Goal: Task Accomplishment & Management: Complete application form

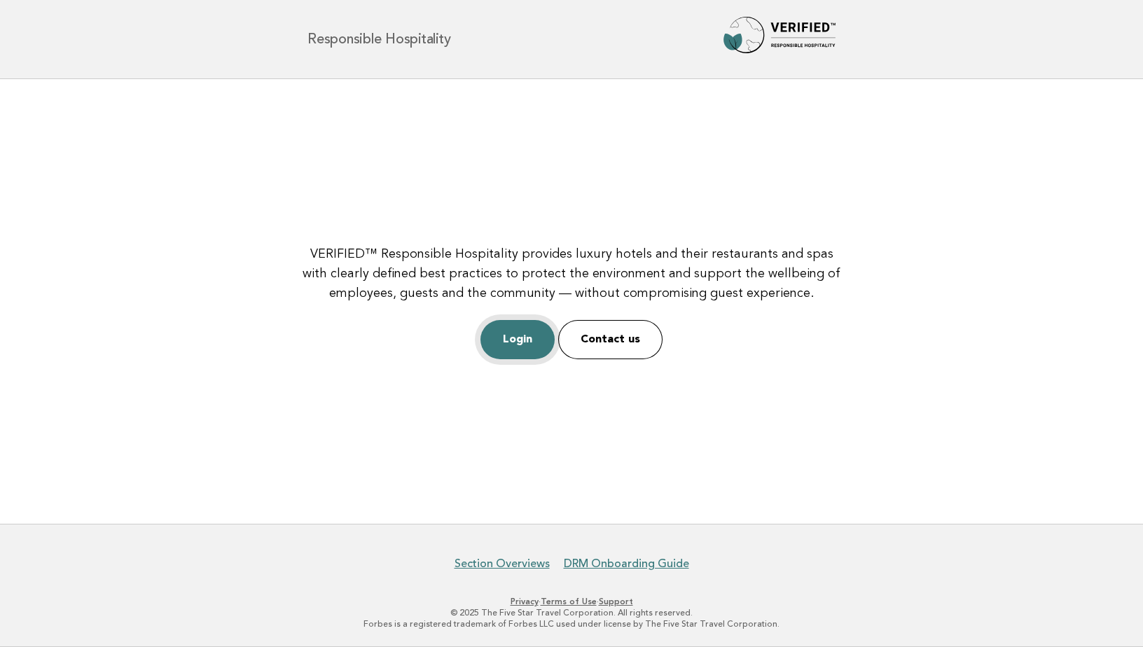
click at [536, 340] on link "Login" at bounding box center [517, 339] width 74 height 39
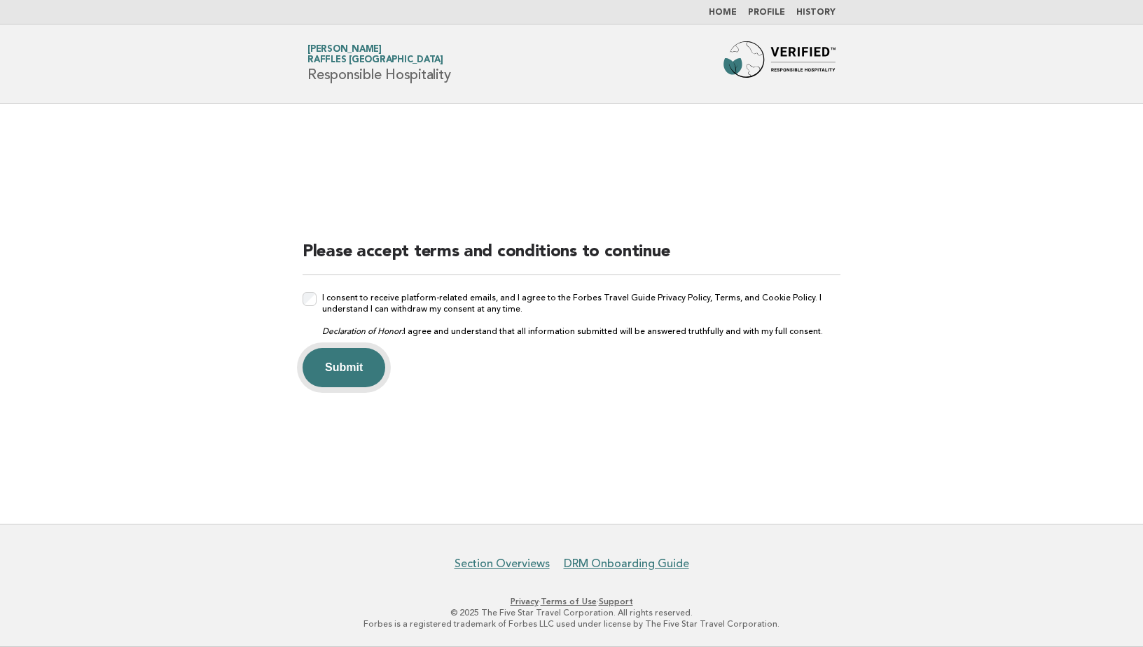
click at [339, 368] on button "Submit" at bounding box center [344, 367] width 83 height 39
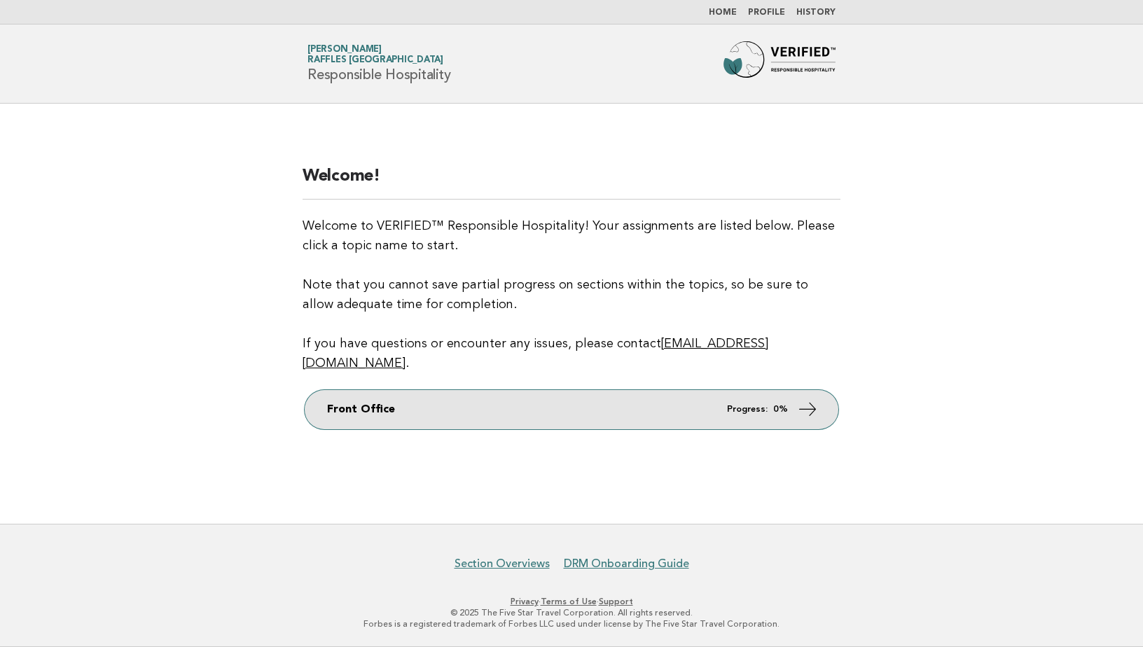
click at [780, 405] on strong "0%" at bounding box center [780, 409] width 15 height 9
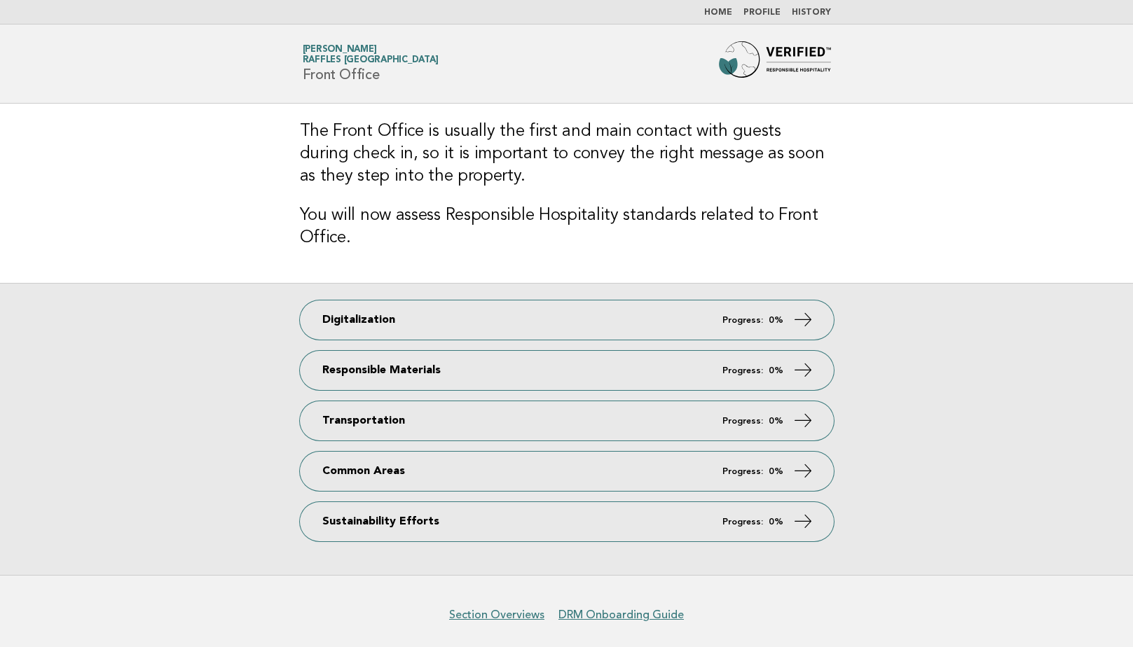
drag, startPoint x: 1112, startPoint y: 0, endPoint x: 831, endPoint y: 90, distance: 294.2
click at [831, 90] on header "Forbes Travel Guide [PERSON_NAME] [GEOGRAPHIC_DATA] Front Office" at bounding box center [566, 64] width 1133 height 79
drag, startPoint x: 1131, startPoint y: 0, endPoint x: 831, endPoint y: 95, distance: 314.5
click at [831, 95] on header "Forbes Travel Guide [PERSON_NAME] [GEOGRAPHIC_DATA] Front Office" at bounding box center [566, 64] width 1133 height 79
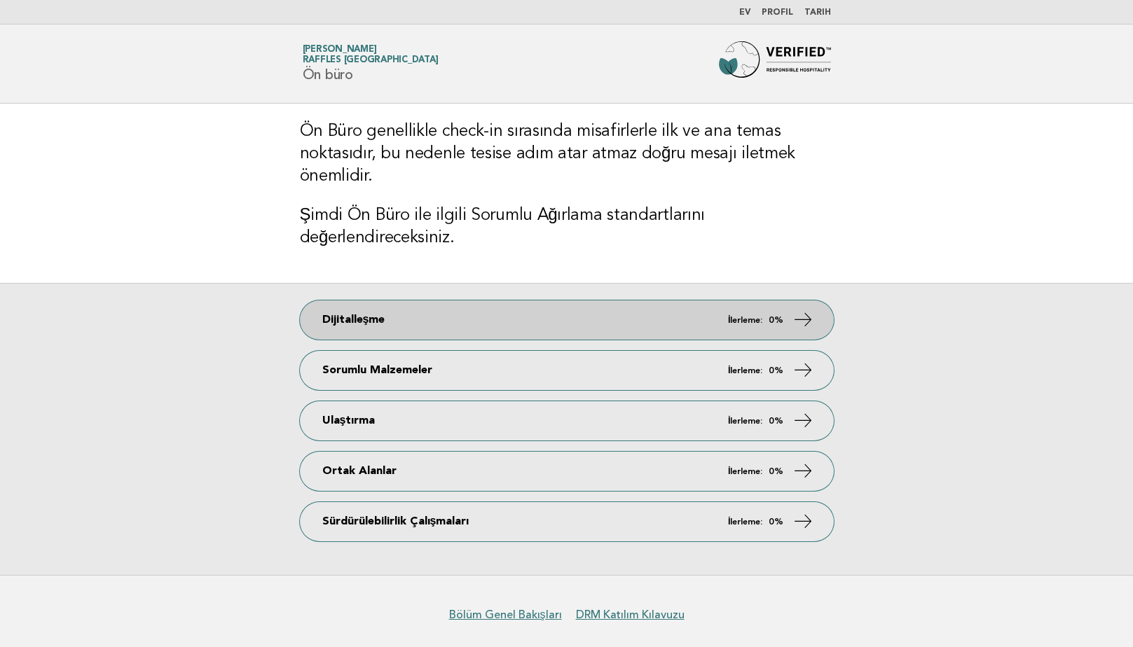
click at [773, 328] on link "Dijitalleşme İlerleme: 0%" at bounding box center [567, 319] width 534 height 39
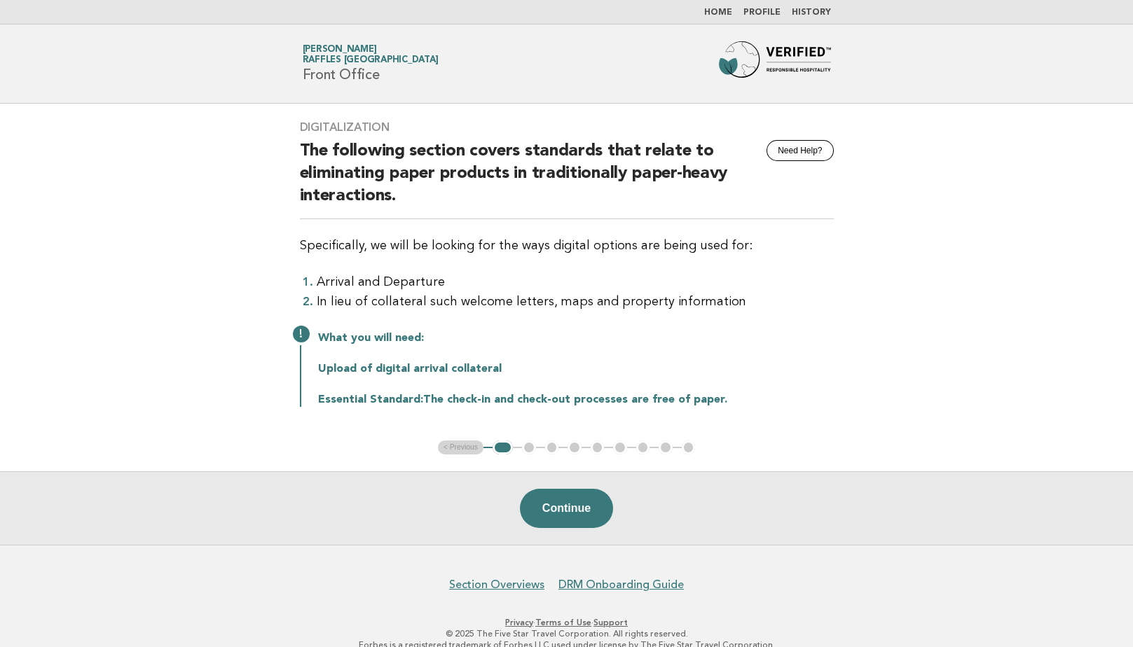
drag, startPoint x: 1093, startPoint y: 217, endPoint x: 1081, endPoint y: 170, distance: 49.1
click at [1093, 217] on main "Digitalization Need Help? The following section covers standards that relate to…" at bounding box center [566, 324] width 1133 height 441
drag, startPoint x: 1042, startPoint y: 1, endPoint x: 828, endPoint y: 210, distance: 299.7
click at [828, 210] on h2 "The following section covers standards that relate to eliminating paper product…" at bounding box center [567, 179] width 534 height 79
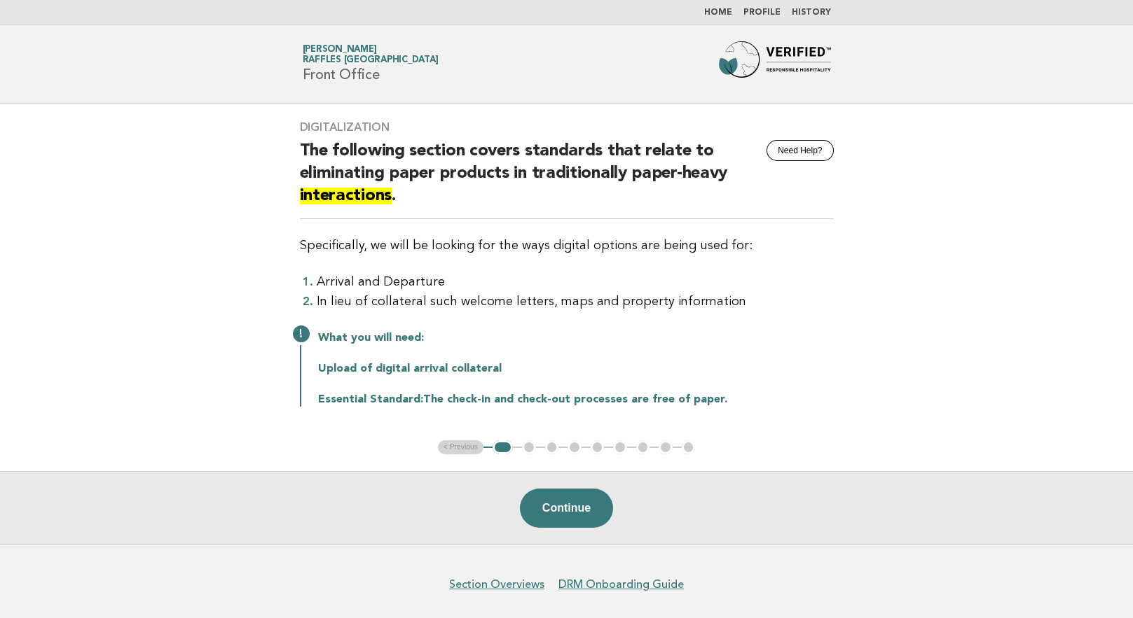
click at [1007, 247] on main "Digitalization Need Help? The following section covers standards that relate to…" at bounding box center [566, 324] width 1133 height 441
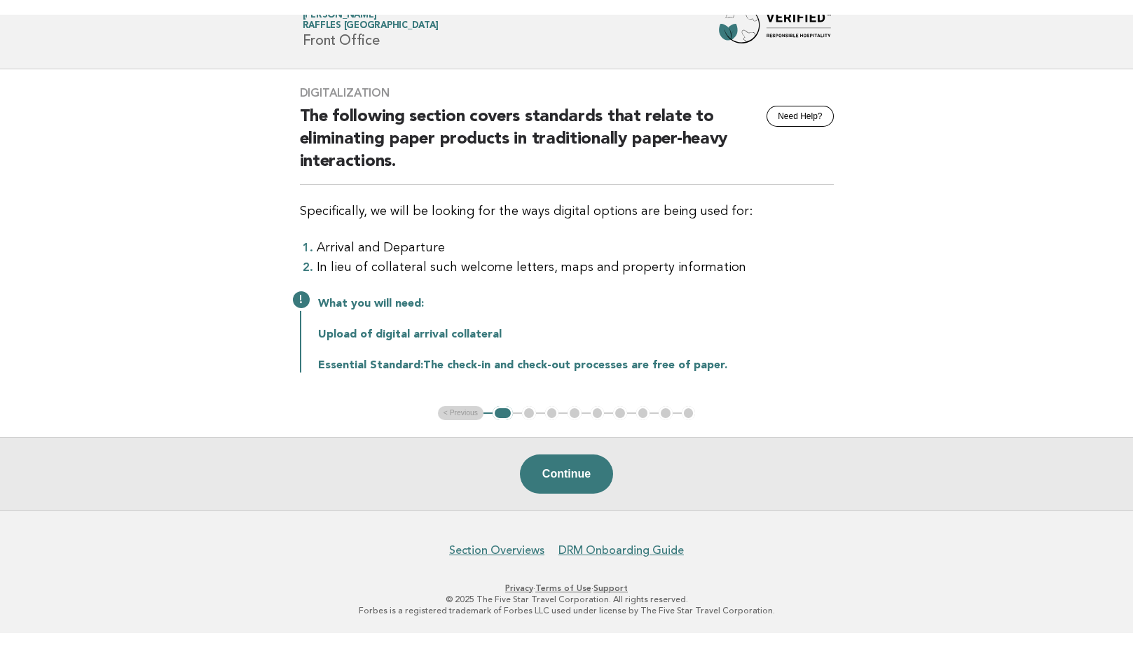
scroll to position [20, 0]
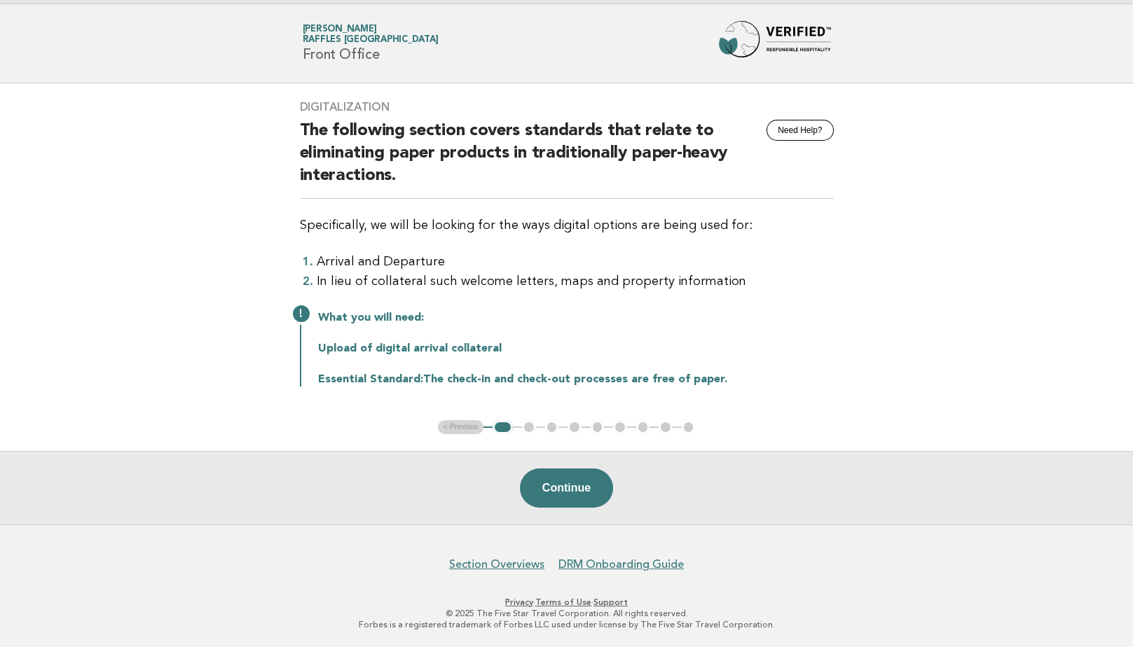
drag, startPoint x: 1113, startPoint y: 0, endPoint x: 852, endPoint y: 27, distance: 262.7
click at [852, 27] on header "Forbes Travel Guide Serkan Ergül Raffles Istanbul Front Office" at bounding box center [566, 43] width 1133 height 79
drag, startPoint x: 1007, startPoint y: 0, endPoint x: 844, endPoint y: 96, distance: 189.3
click at [844, 96] on div "Digitalization Need Help? The following section covers standards that relate to…" at bounding box center [566, 251] width 567 height 337
click at [607, 490] on button "Continue" at bounding box center [566, 488] width 93 height 39
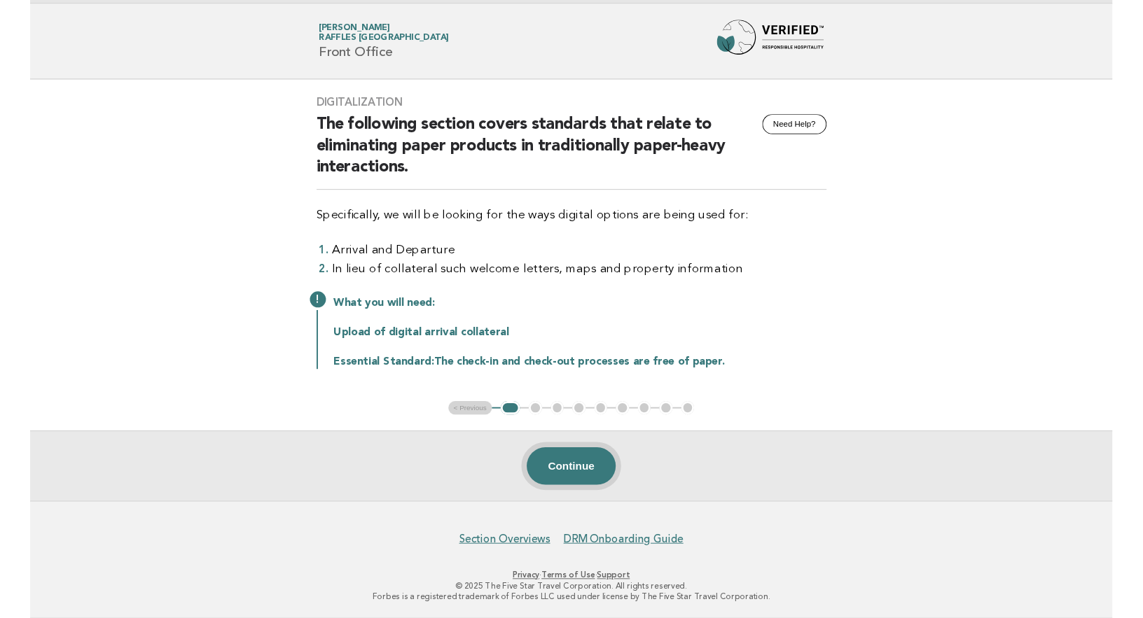
scroll to position [0, 0]
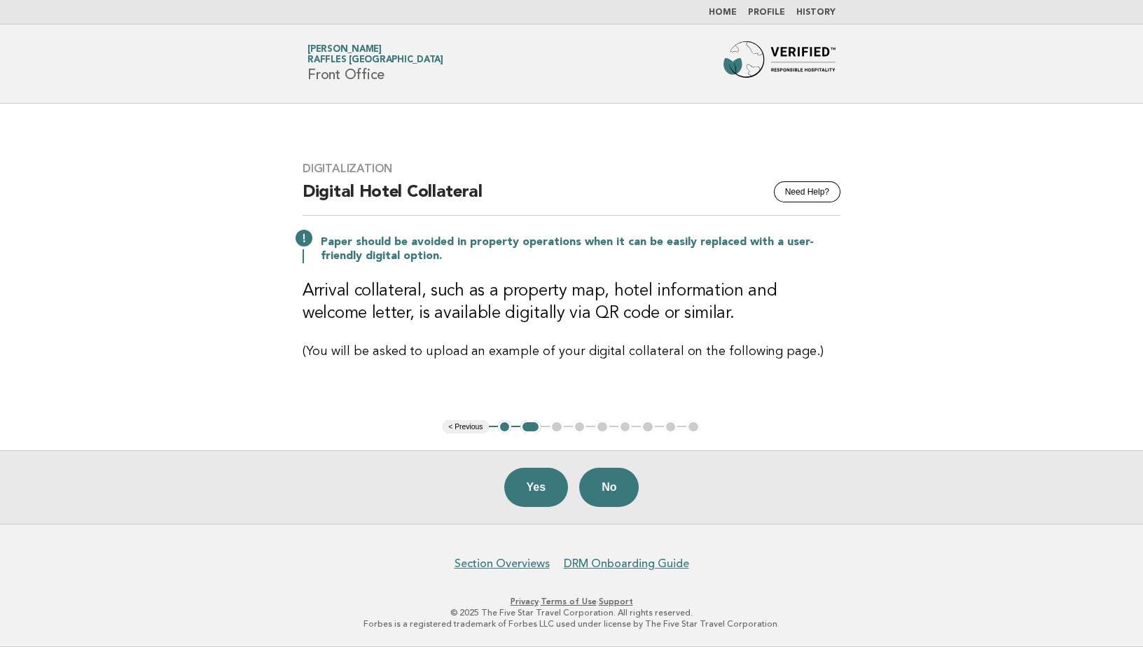
click at [473, 427] on button "< Previous" at bounding box center [466, 427] width 46 height 14
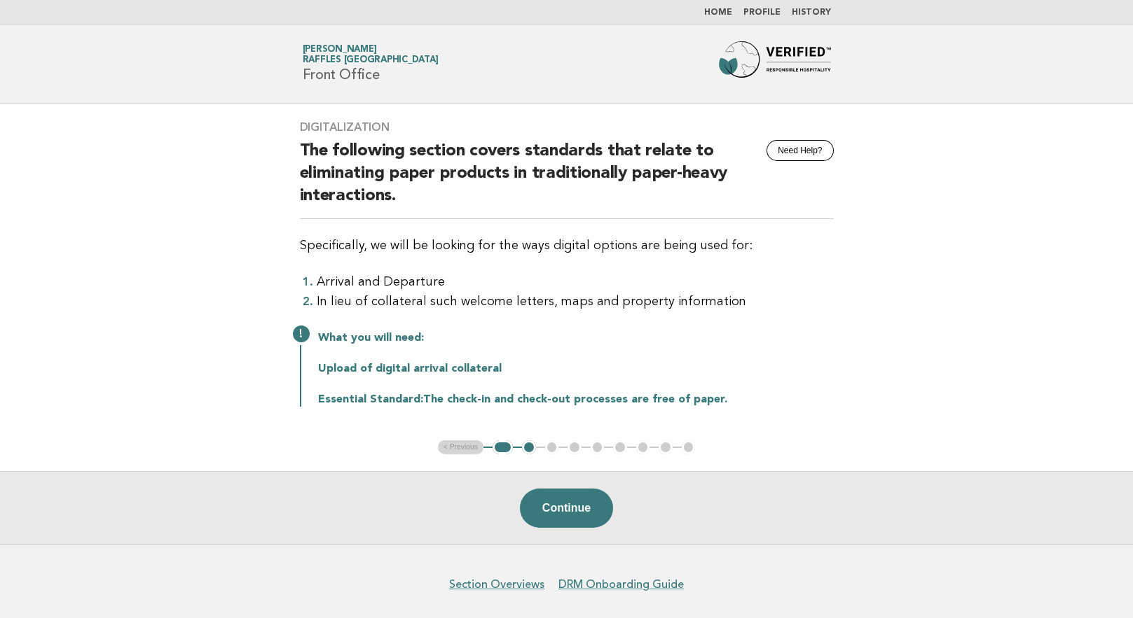
click at [897, 73] on header "Forbes Travel Guide Serkan Ergül Raffles Istanbul Front Office" at bounding box center [566, 64] width 1133 height 79
drag, startPoint x: 1064, startPoint y: 89, endPoint x: 880, endPoint y: 142, distance: 191.7
click at [880, 137] on main "Digitalization Need Help? The following section covers standards that relate to…" at bounding box center [566, 324] width 1133 height 441
click at [573, 522] on button "Continue" at bounding box center [566, 508] width 93 height 39
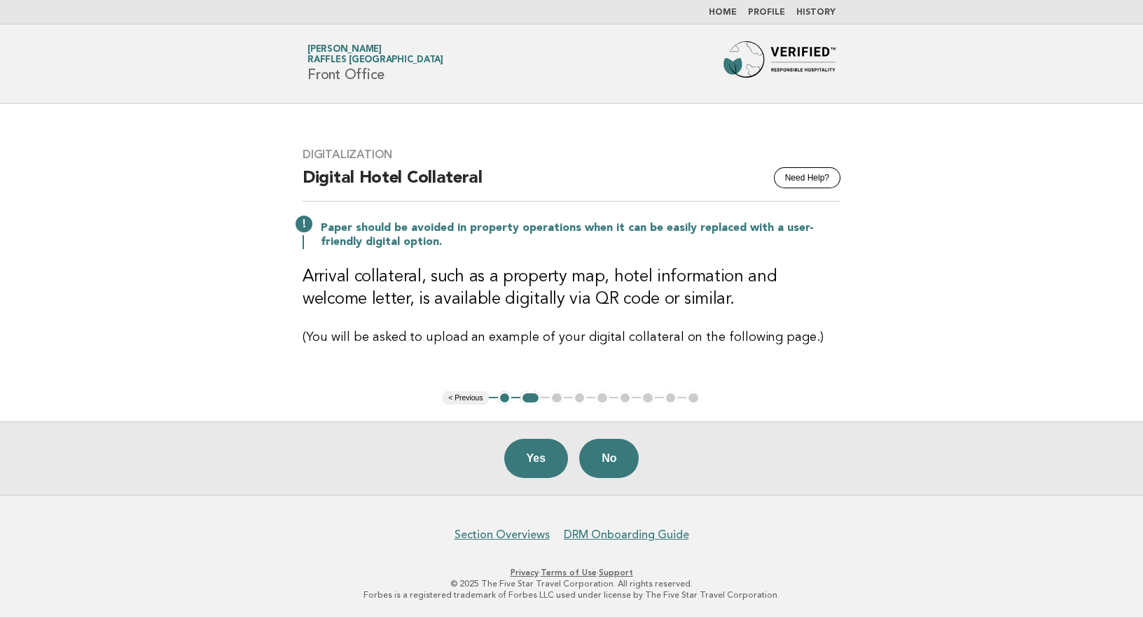
drag, startPoint x: 1140, startPoint y: 20, endPoint x: 577, endPoint y: 57, distance: 564.4
click at [576, 61] on div "Forbes Travel Guide Serkan Ergül Raffles Istanbul Front Office" at bounding box center [571, 63] width 567 height 45
click at [534, 460] on button "Yes" at bounding box center [536, 458] width 64 height 39
